Goal: Information Seeking & Learning: Learn about a topic

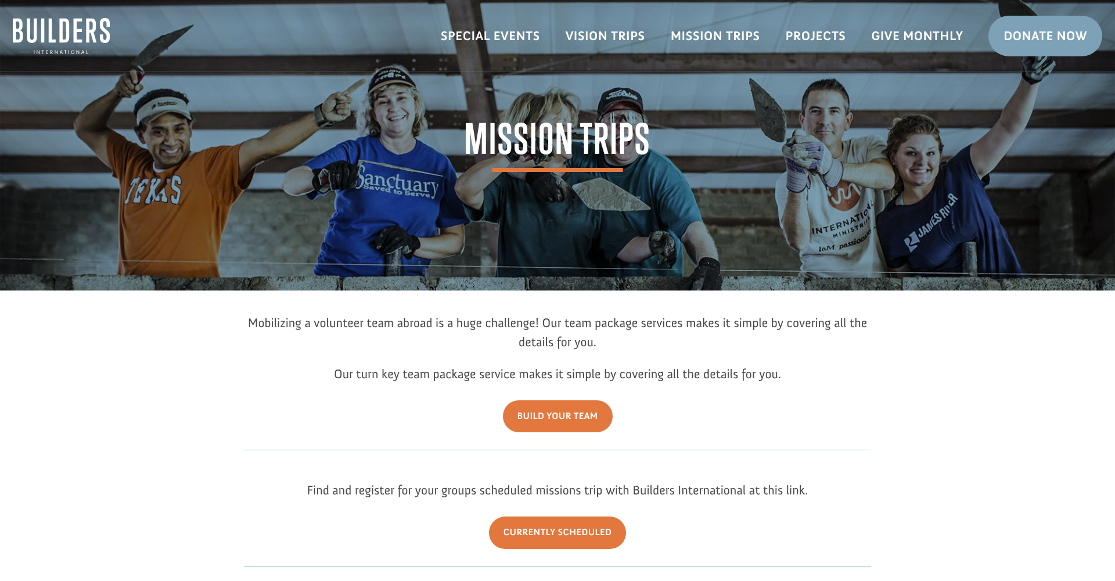
click at [601, 35] on link "Vision Trips" at bounding box center [605, 36] width 105 height 34
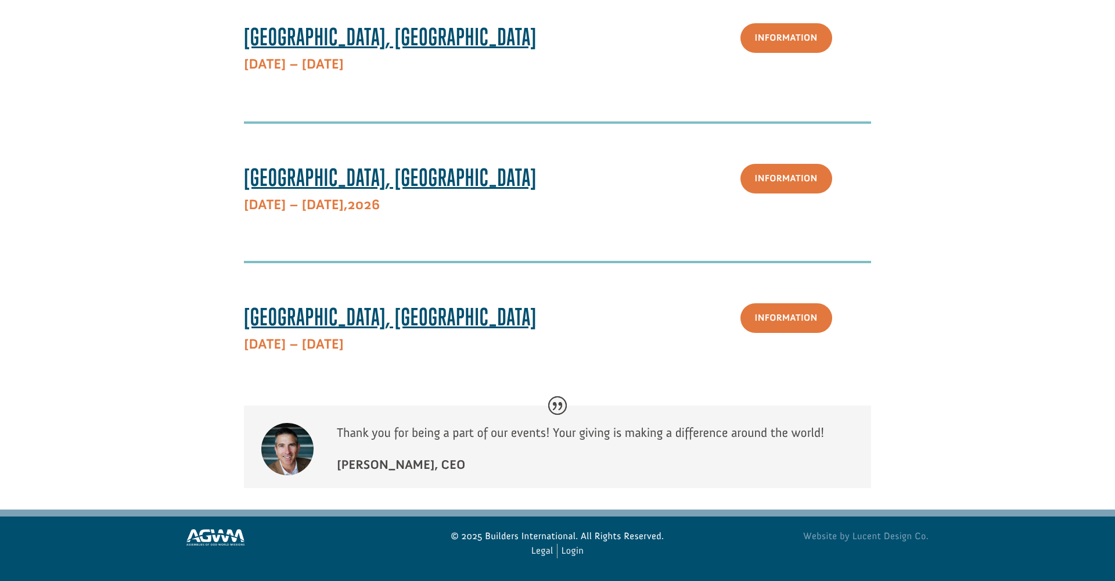
scroll to position [784, 0]
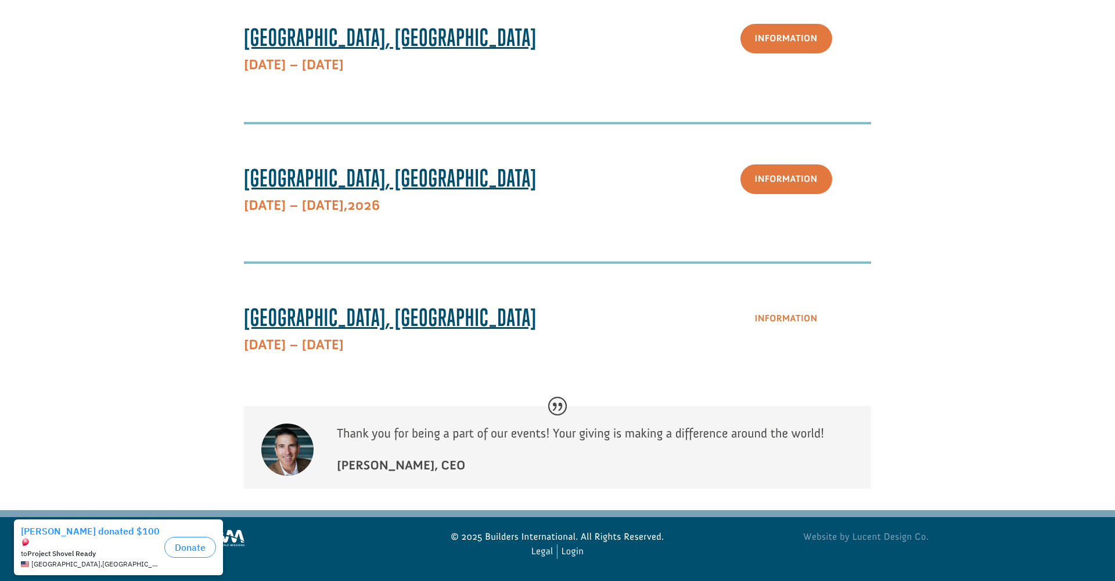
click at [790, 319] on link "Information" at bounding box center [786, 319] width 92 height 30
